Goal: Check status: Check status

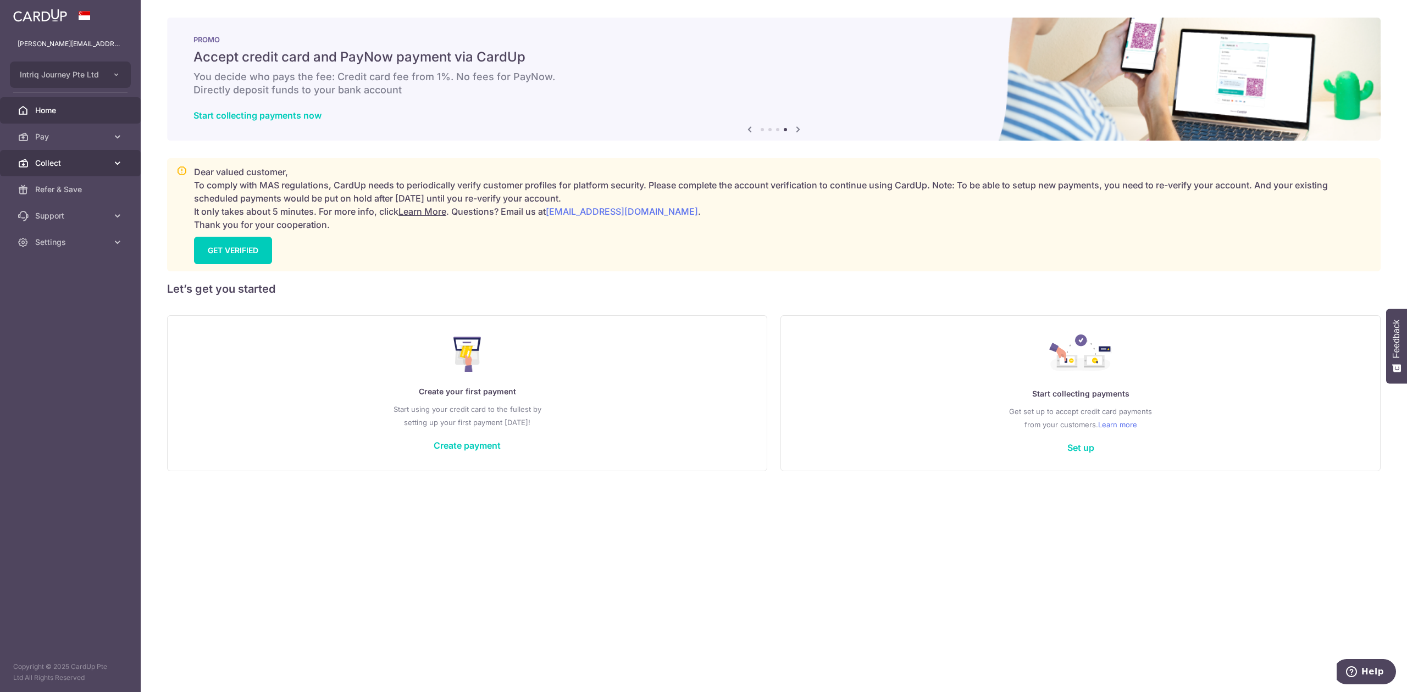
click at [67, 157] on link "Collect" at bounding box center [70, 163] width 141 height 26
click at [73, 185] on span "Dashboard" at bounding box center [71, 189] width 73 height 11
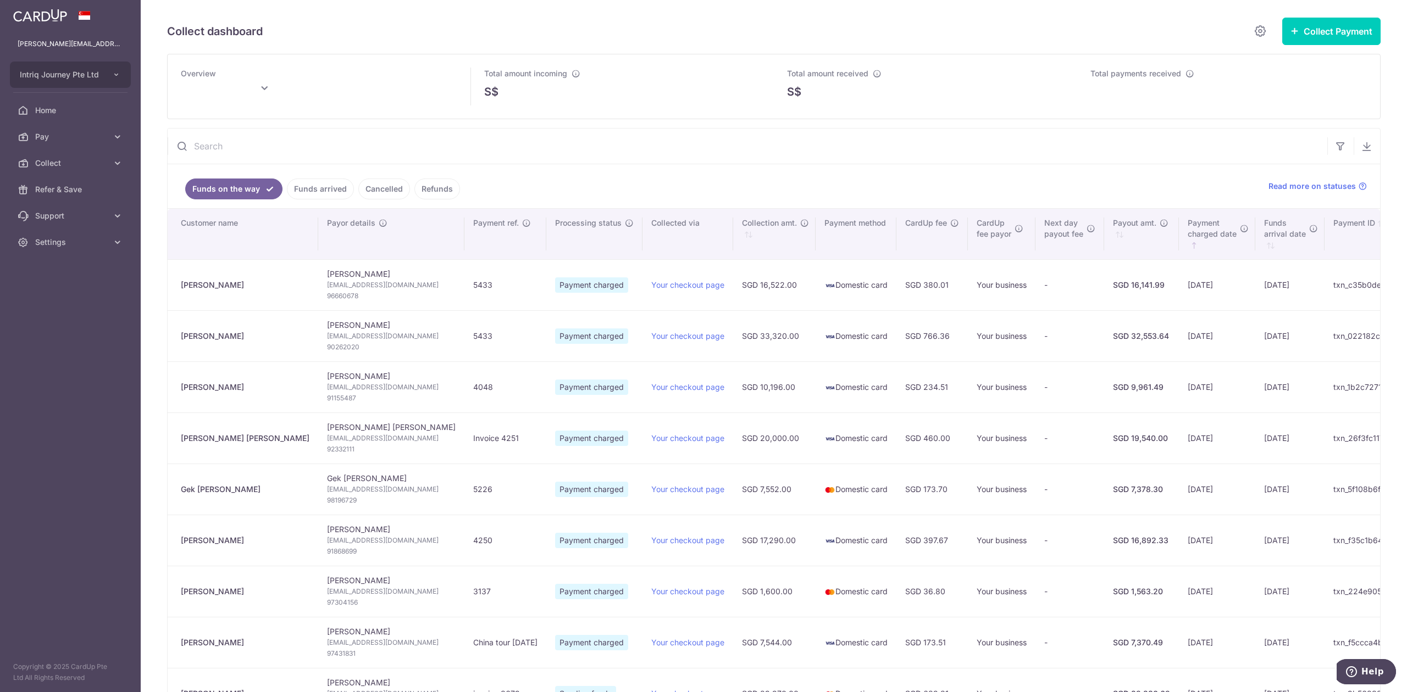
type input "[DATE]"
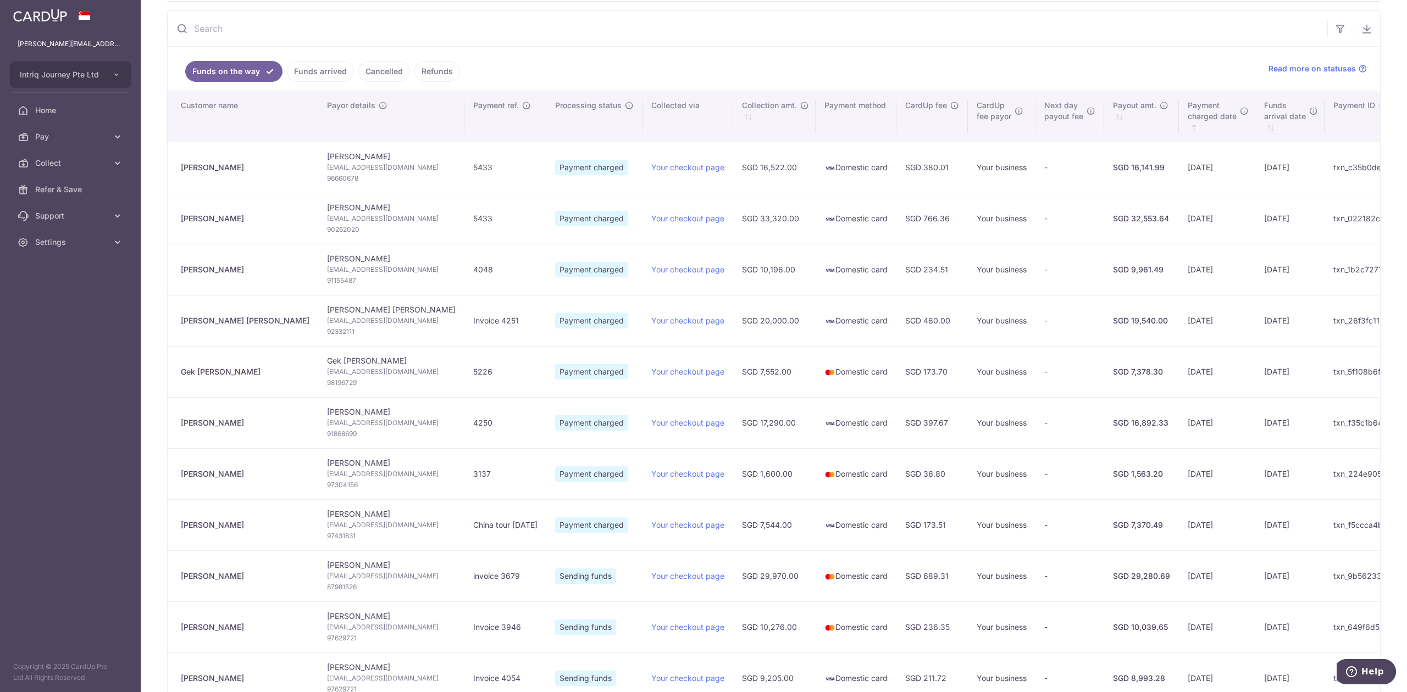
scroll to position [331, 0]
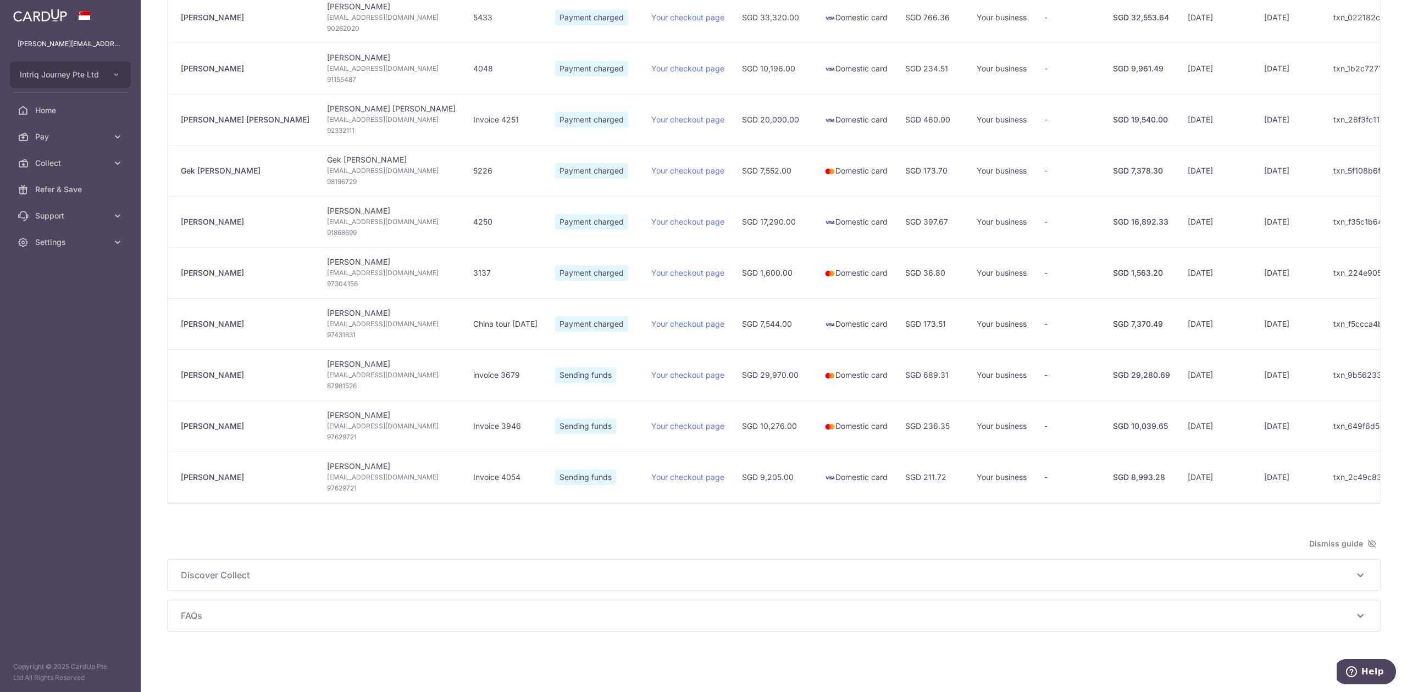
drag, startPoint x: 230, startPoint y: 373, endPoint x: 179, endPoint y: 371, distance: 51.1
click at [179, 371] on td "[PERSON_NAME]" at bounding box center [243, 374] width 151 height 51
copy div "[PERSON_NAME]"
drag, startPoint x: 246, startPoint y: 420, endPoint x: 174, endPoint y: 420, distance: 72.5
click at [174, 420] on td "[PERSON_NAME]" at bounding box center [243, 426] width 151 height 51
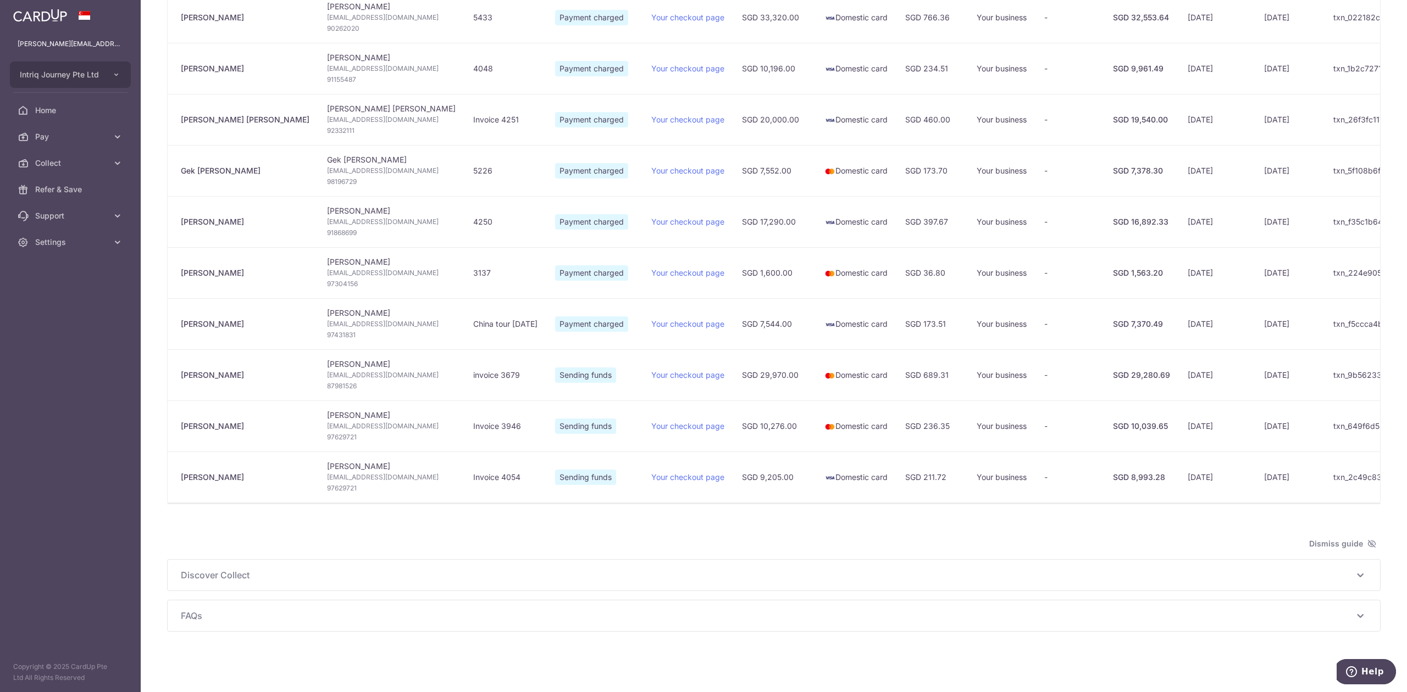
copy div "[PERSON_NAME]"
drag, startPoint x: 244, startPoint y: 471, endPoint x: 176, endPoint y: 470, distance: 67.6
click at [176, 470] on td "[PERSON_NAME]" at bounding box center [243, 477] width 151 height 51
copy div "[PERSON_NAME]"
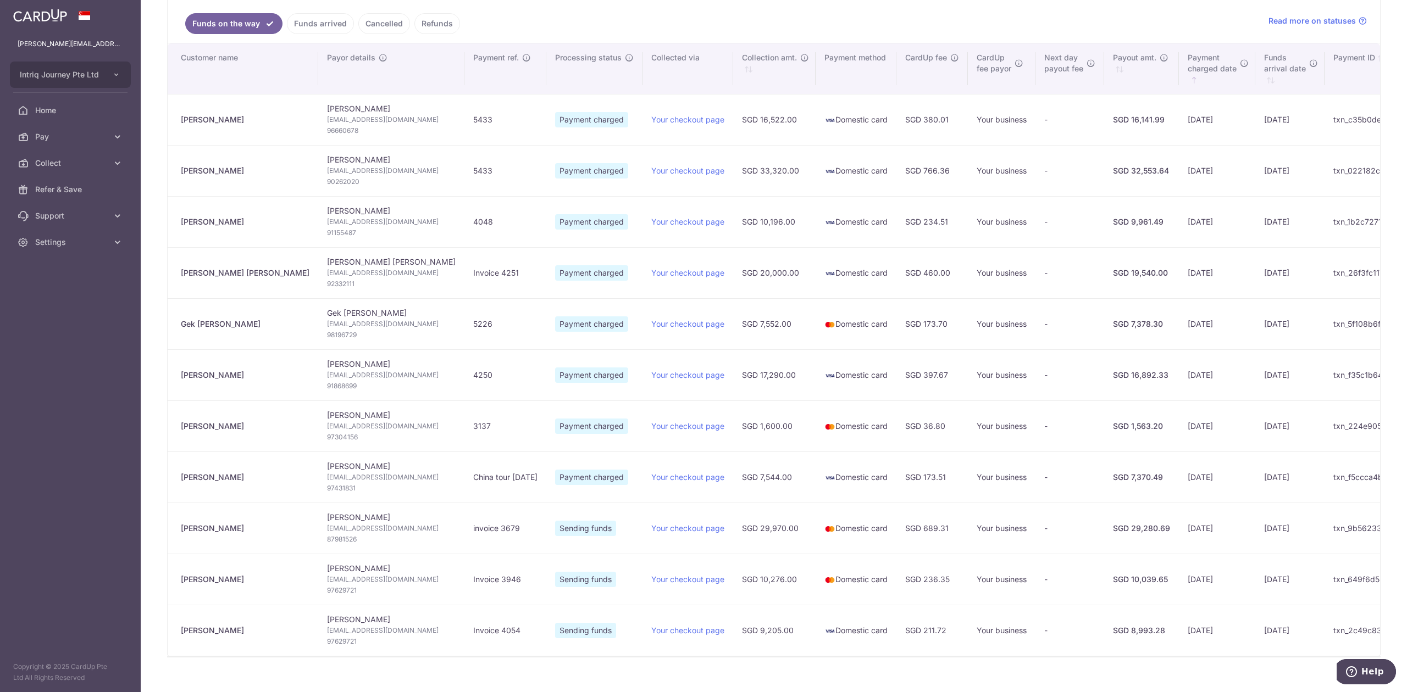
scroll to position [0, 0]
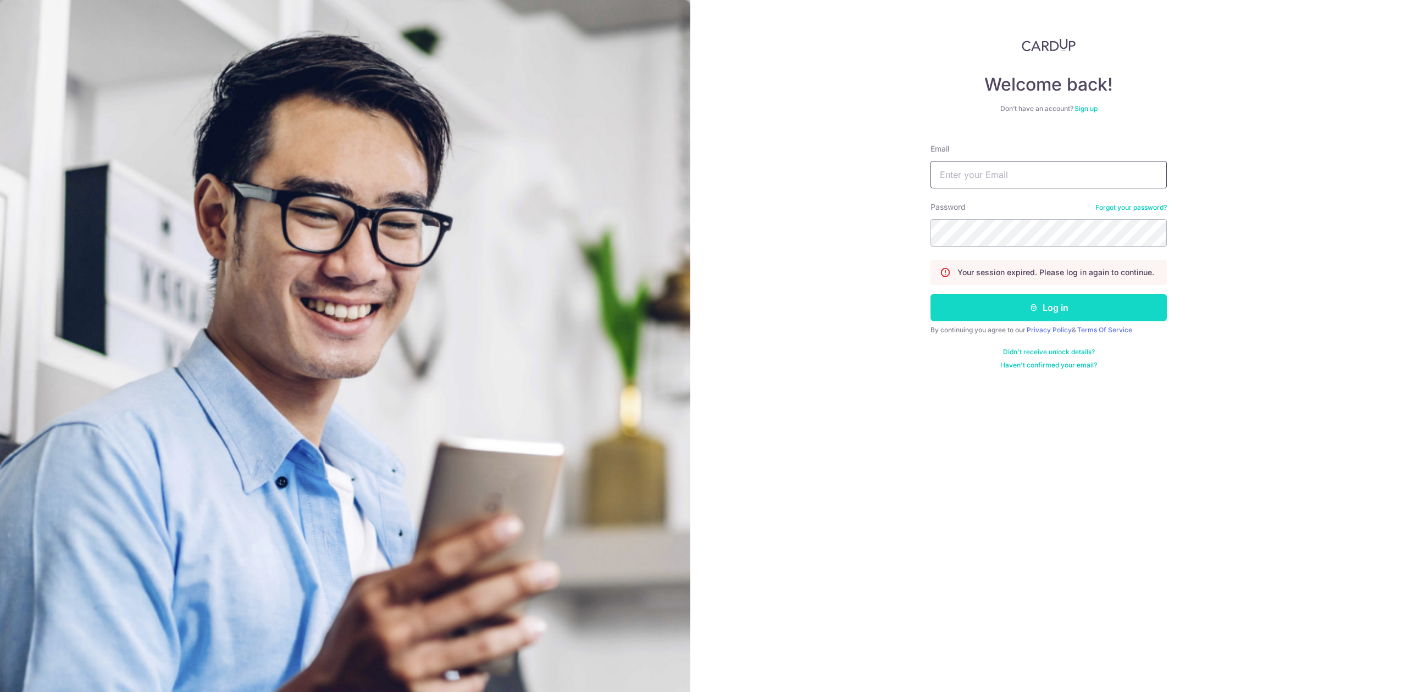
type input "[PERSON_NAME][EMAIL_ADDRESS][DOMAIN_NAME]"
click at [1044, 308] on button "Log in" at bounding box center [1048, 307] width 236 height 27
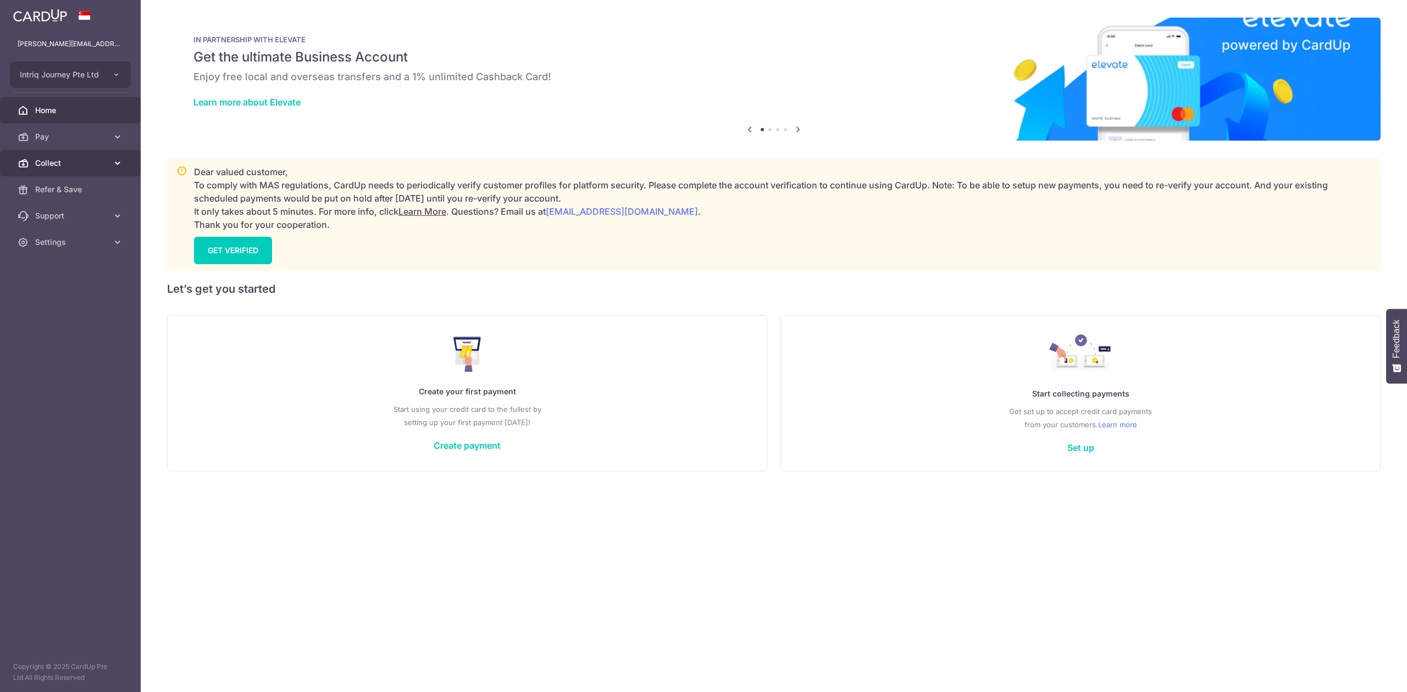
click at [60, 169] on link "Collect" at bounding box center [70, 163] width 141 height 26
click at [80, 192] on span "Dashboard" at bounding box center [71, 189] width 73 height 11
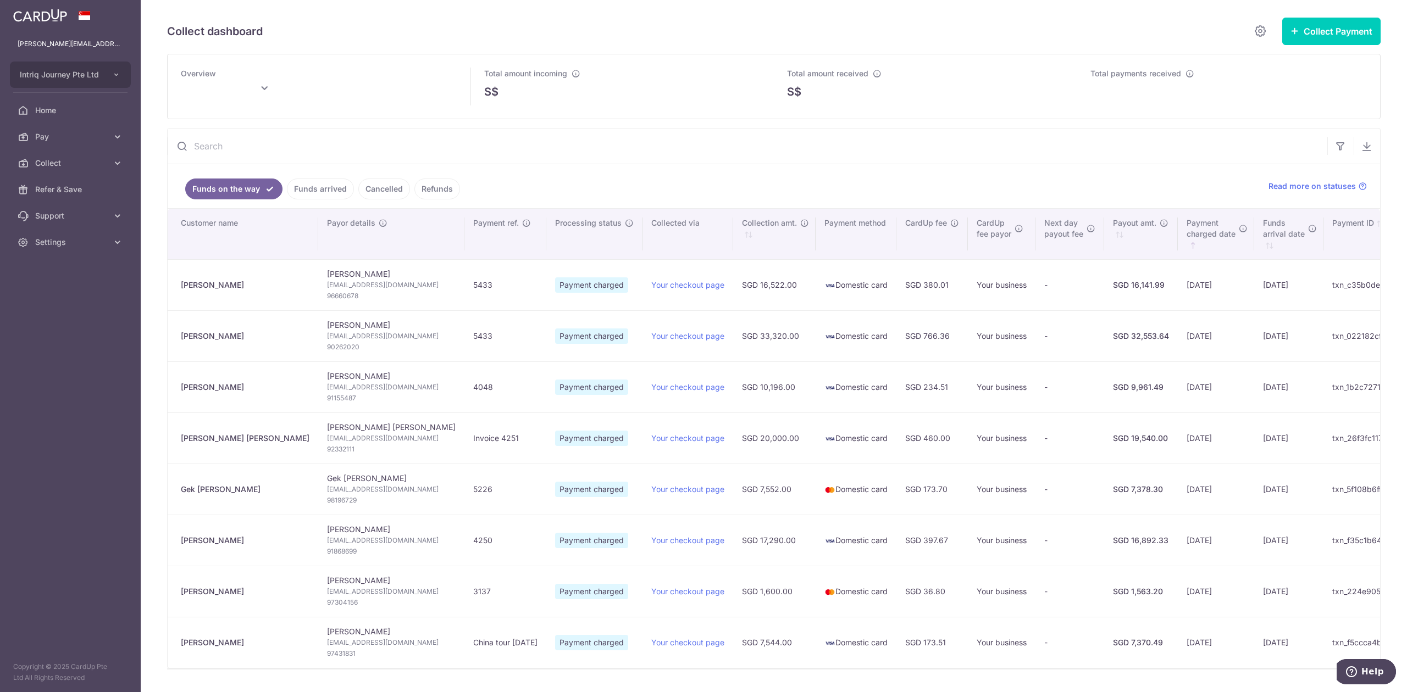
click at [299, 184] on link "Funds arrived" at bounding box center [320, 189] width 67 height 21
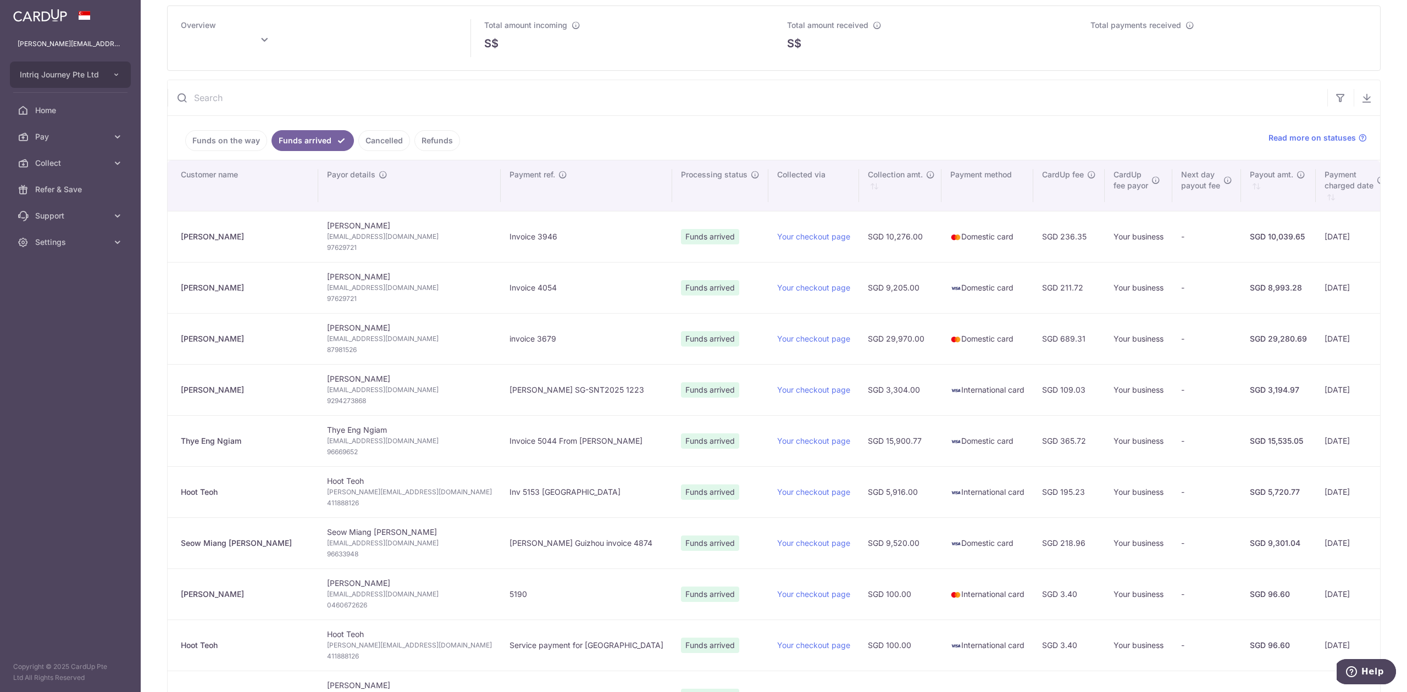
scroll to position [73, 0]
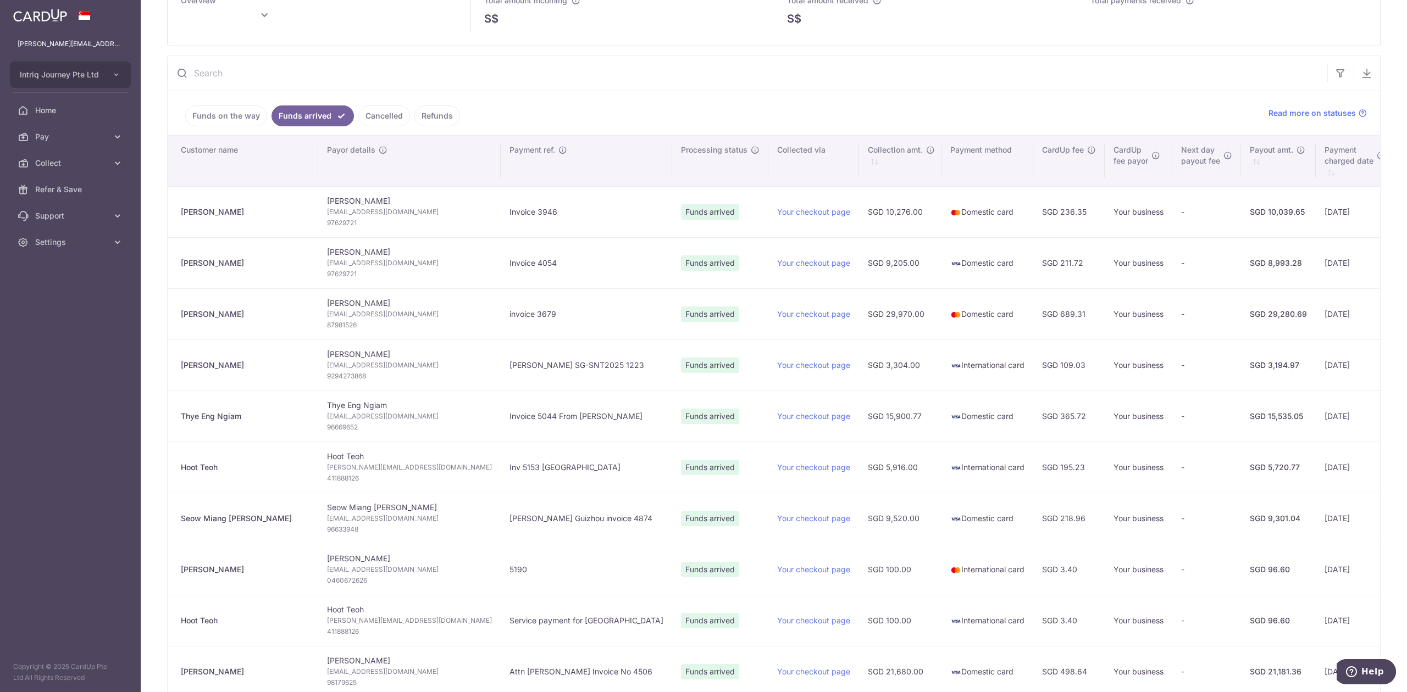
drag, startPoint x: 246, startPoint y: 420, endPoint x: 179, endPoint y: 420, distance: 67.0
click at [179, 420] on td "Thye Eng Ngiam" at bounding box center [243, 416] width 151 height 51
copy div "Thye Eng Ngiam"
type input "[DATE]"
drag, startPoint x: 234, startPoint y: 369, endPoint x: 181, endPoint y: 369, distance: 52.7
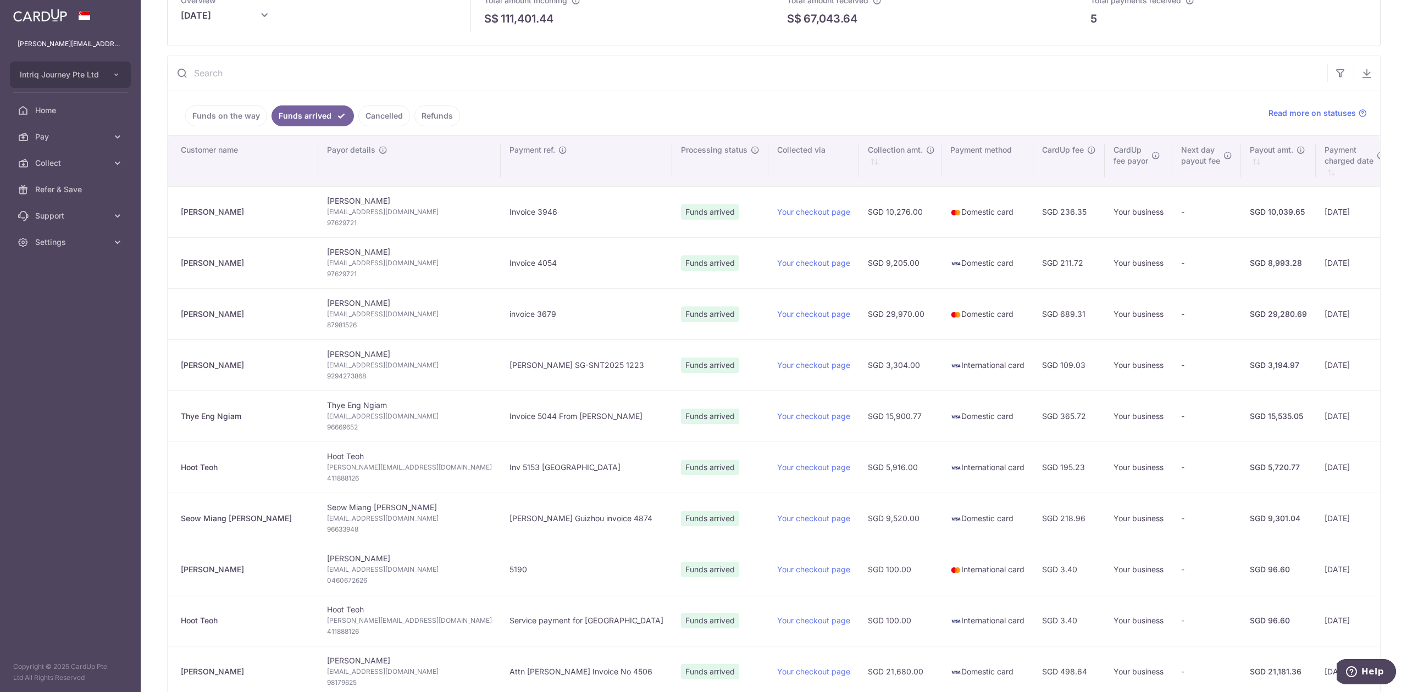
click at [181, 369] on div "[PERSON_NAME]" at bounding box center [245, 365] width 129 height 11
copy div "[PERSON_NAME]"
